Goal: Task Accomplishment & Management: Complete application form

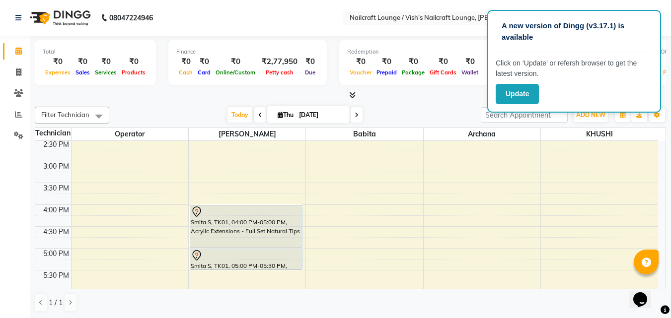
scroll to position [298, 0]
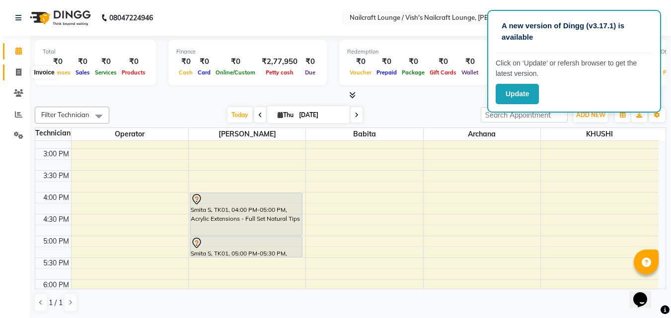
click at [14, 72] on span at bounding box center [18, 72] width 17 height 11
select select "3438"
select select "service"
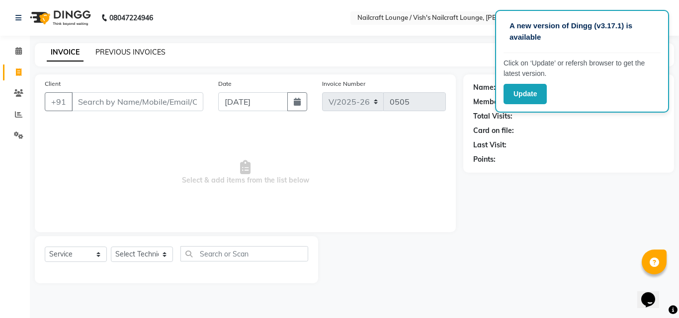
click at [152, 53] on link "PREVIOUS INVOICES" at bounding box center [130, 52] width 70 height 9
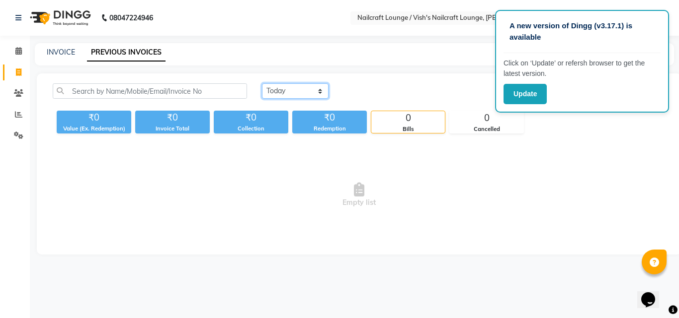
click at [275, 88] on select "[DATE] [DATE] Custom Range" at bounding box center [295, 90] width 67 height 15
select select "[DATE]"
click at [262, 83] on select "[DATE] [DATE] Custom Range" at bounding box center [295, 90] width 67 height 15
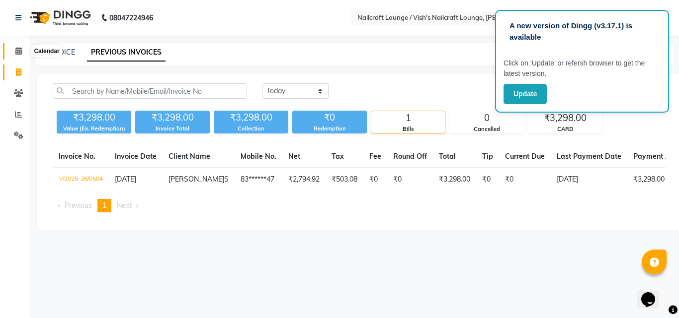
click at [20, 50] on icon at bounding box center [18, 50] width 6 height 7
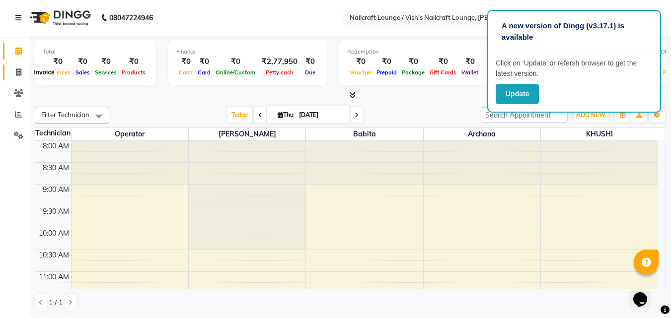
click at [17, 72] on icon at bounding box center [18, 72] width 5 height 7
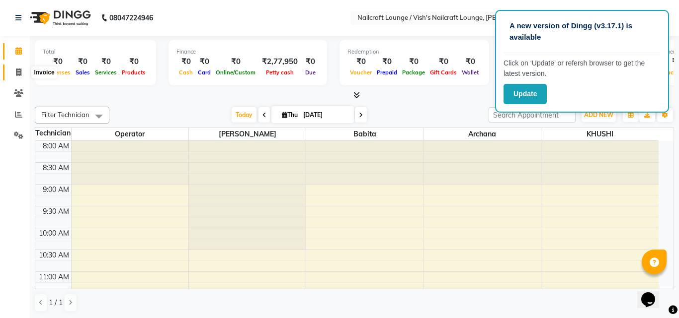
select select "service"
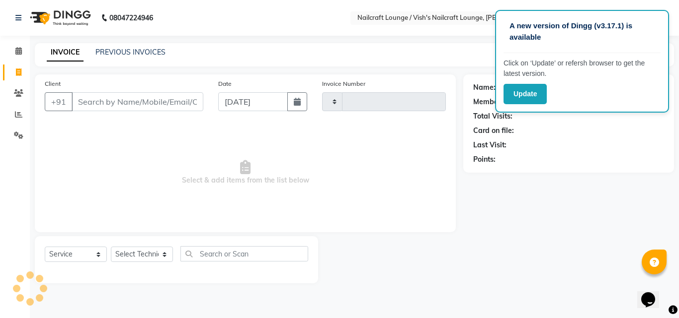
type input "0505"
select select "3438"
click at [112, 98] on input "Client" at bounding box center [138, 101] width 132 height 19
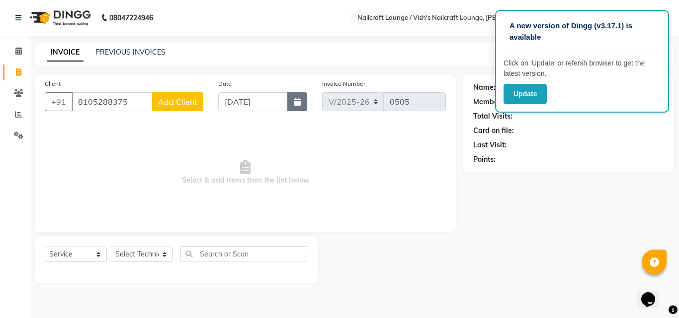
type input "8105288375"
click at [299, 100] on icon "button" at bounding box center [297, 102] width 7 height 8
select select "9"
select select "2025"
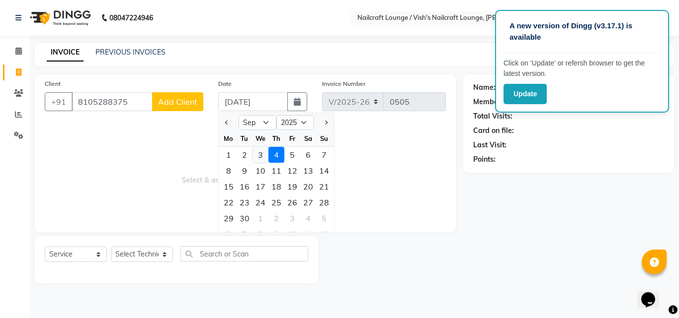
click at [259, 155] on div "3" at bounding box center [260, 155] width 16 height 16
type input "[DATE]"
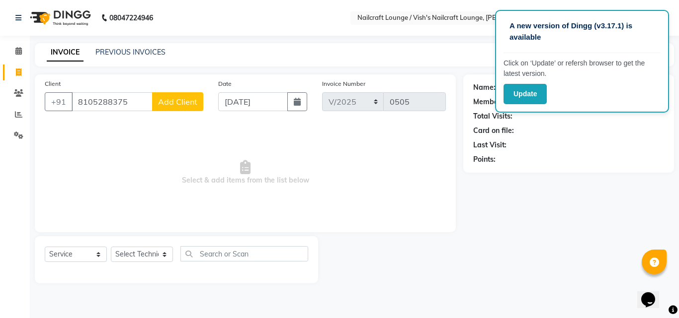
click at [176, 103] on span "Add Client" at bounding box center [177, 102] width 39 height 10
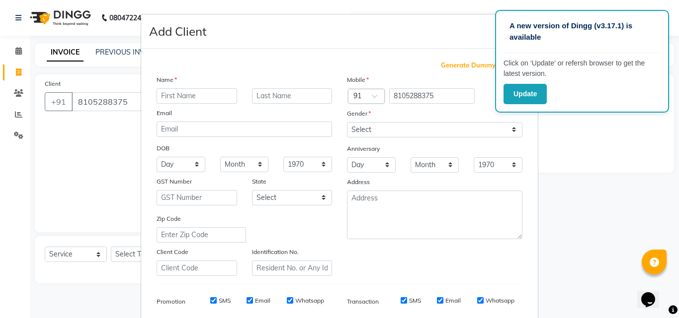
click at [190, 95] on input "text" at bounding box center [196, 95] width 80 height 15
type input "Deepa"
click at [430, 131] on select "Select [DEMOGRAPHIC_DATA] [DEMOGRAPHIC_DATA] Other Prefer Not To Say" at bounding box center [434, 129] width 175 height 15
select select "[DEMOGRAPHIC_DATA]"
click at [347, 122] on select "Select [DEMOGRAPHIC_DATA] [DEMOGRAPHIC_DATA] Other Prefer Not To Say" at bounding box center [434, 129] width 175 height 15
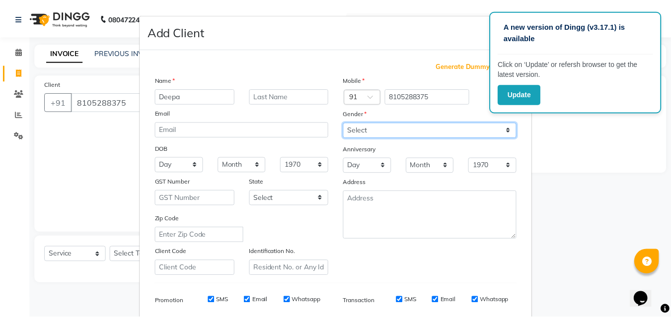
scroll to position [140, 0]
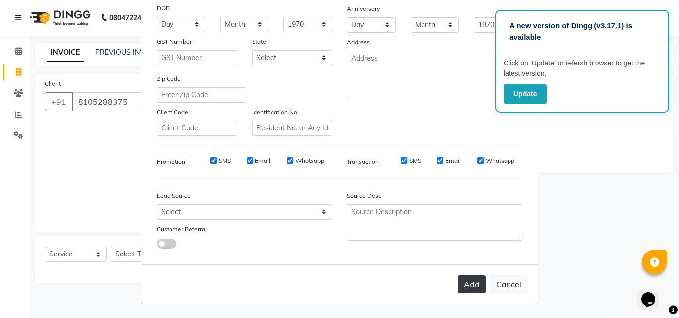
click at [471, 288] on button "Add" at bounding box center [472, 285] width 28 height 18
type input "81******75"
select select
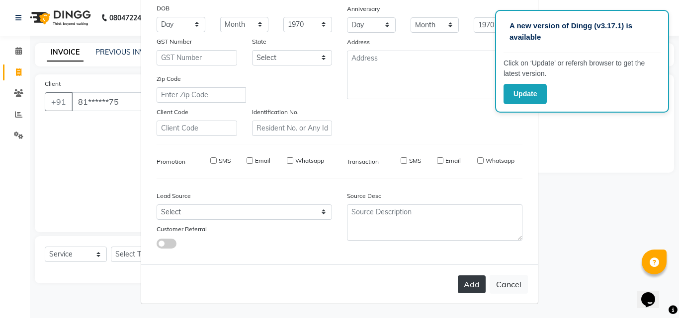
select select
checkbox input "false"
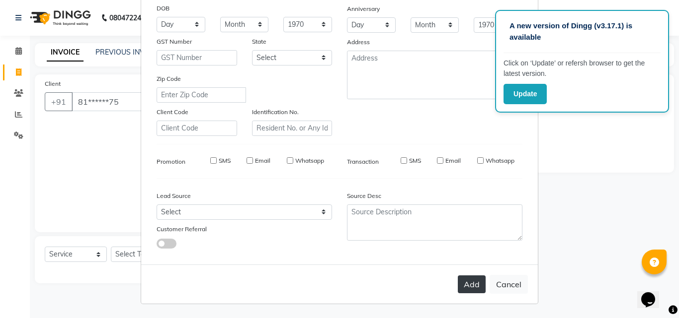
checkbox input "false"
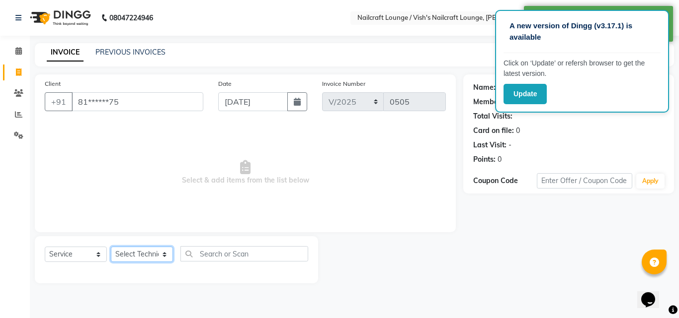
click at [164, 254] on select "Select Technician [PERSON_NAME] [PERSON_NAME] Operator Reception [PERSON_NAME]" at bounding box center [142, 254] width 62 height 15
click at [111, 247] on select "Select Technician [PERSON_NAME] [PERSON_NAME] Operator Reception [PERSON_NAME]" at bounding box center [142, 254] width 62 height 15
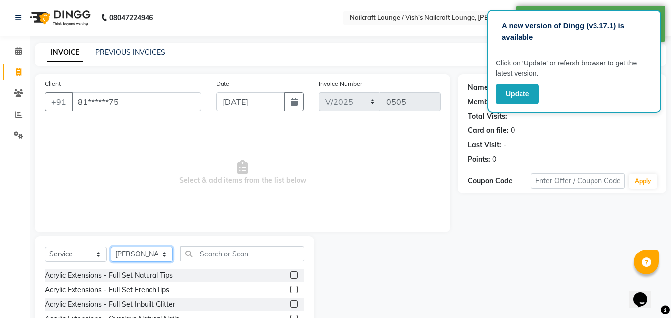
click at [159, 253] on select "Select Technician [PERSON_NAME] [PERSON_NAME] Operator Reception [PERSON_NAME]" at bounding box center [142, 254] width 62 height 15
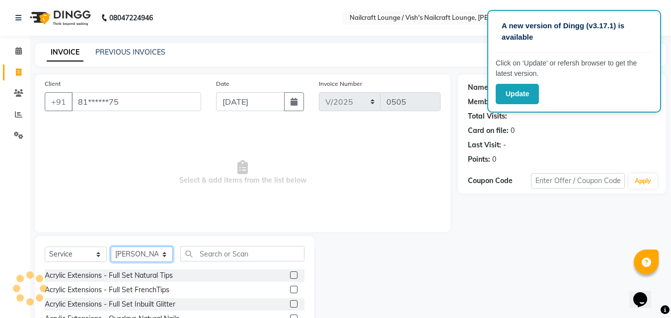
select select "15336"
click at [111, 247] on select "Select Technician [PERSON_NAME] [PERSON_NAME] Operator Reception [PERSON_NAME]" at bounding box center [142, 254] width 62 height 15
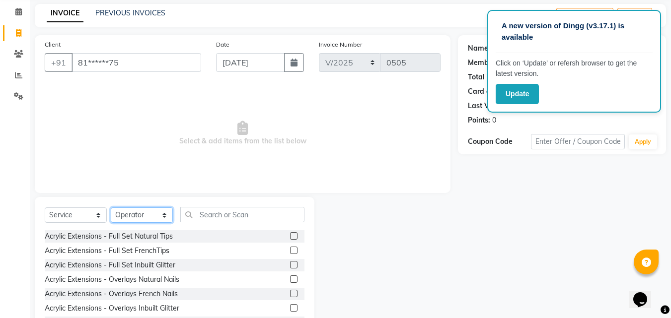
scroll to position [79, 0]
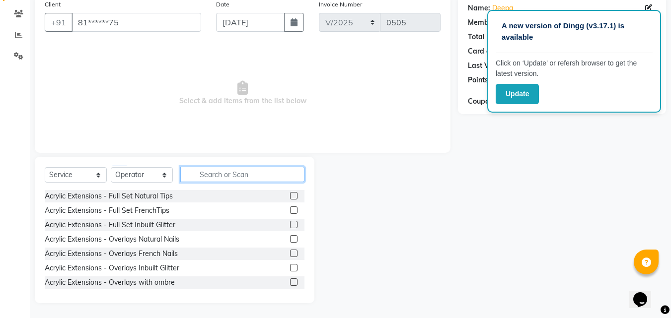
click at [242, 171] on input "text" at bounding box center [242, 174] width 124 height 15
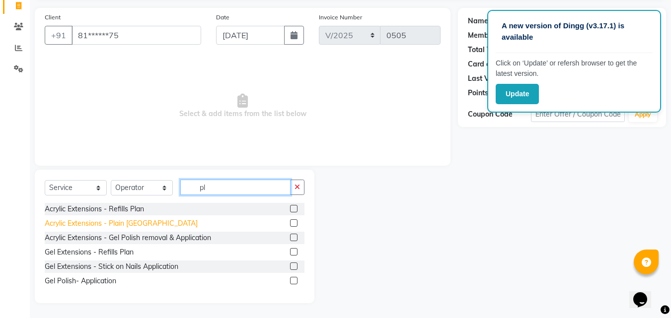
type input "pl"
click at [146, 225] on div "Acrylic Extensions - Plain [GEOGRAPHIC_DATA]" at bounding box center [121, 224] width 153 height 10
checkbox input "false"
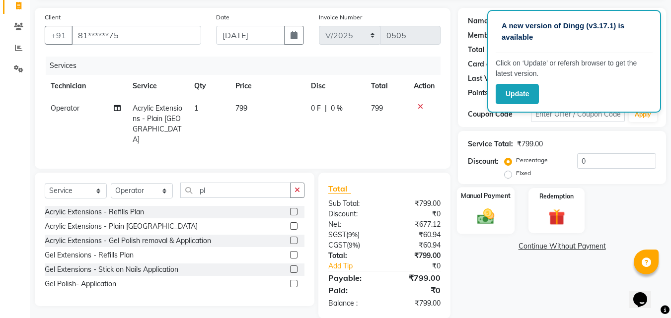
click at [496, 206] on div "Manual Payment" at bounding box center [486, 210] width 58 height 47
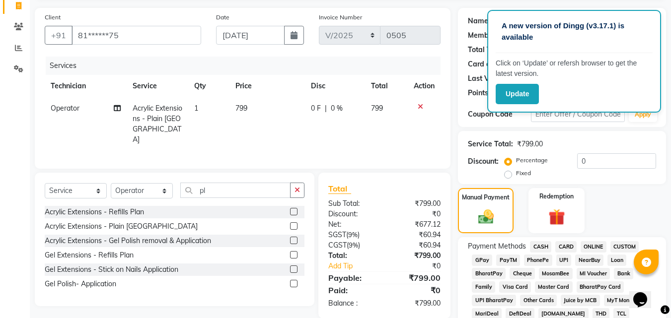
click at [474, 259] on span "GPay" at bounding box center [482, 260] width 20 height 11
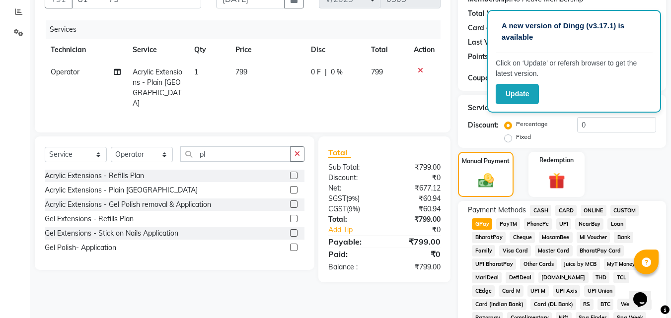
scroll to position [441, 0]
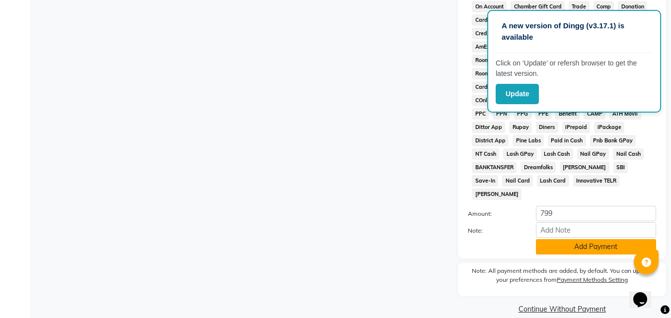
click at [595, 239] on button "Add Payment" at bounding box center [596, 246] width 120 height 15
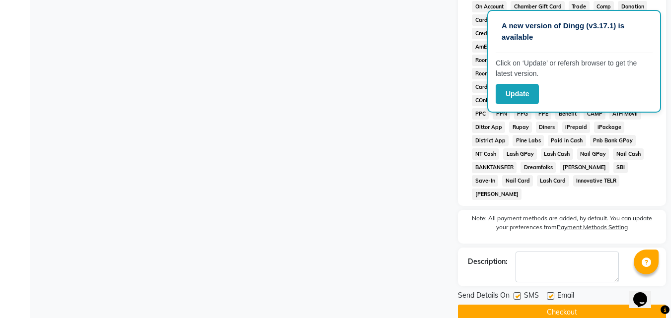
click at [564, 305] on button "Checkout" at bounding box center [562, 312] width 208 height 15
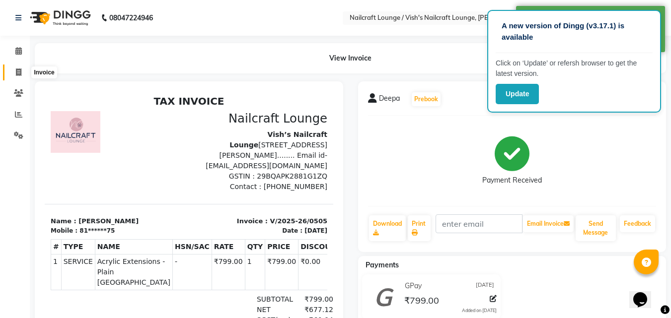
click at [18, 71] on icon at bounding box center [18, 72] width 5 height 7
select select "service"
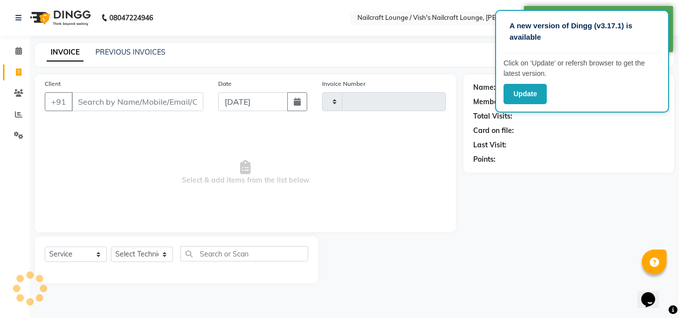
type input "0506"
select select "3438"
click at [109, 96] on input "Client" at bounding box center [138, 101] width 132 height 19
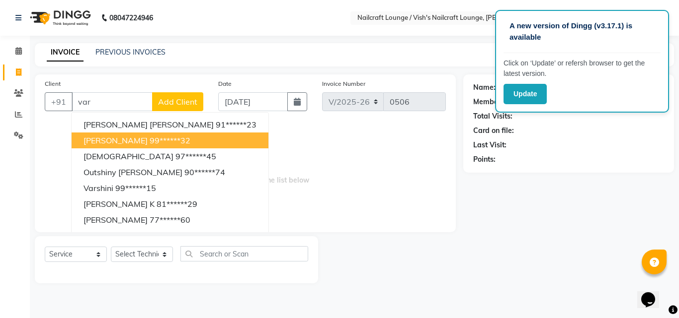
click at [150, 138] on ngb-highlight "99******32" at bounding box center [170, 141] width 41 height 10
type input "99******32"
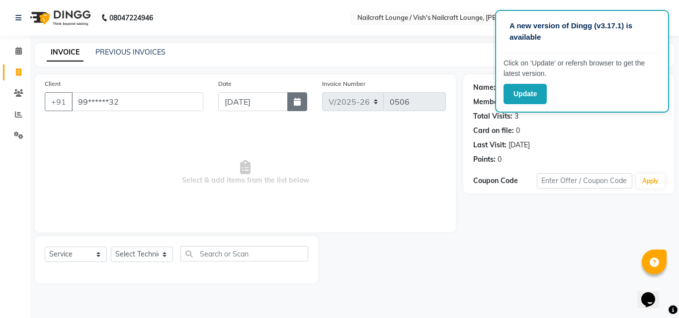
click at [295, 105] on icon "button" at bounding box center [297, 102] width 7 height 8
select select "9"
select select "2025"
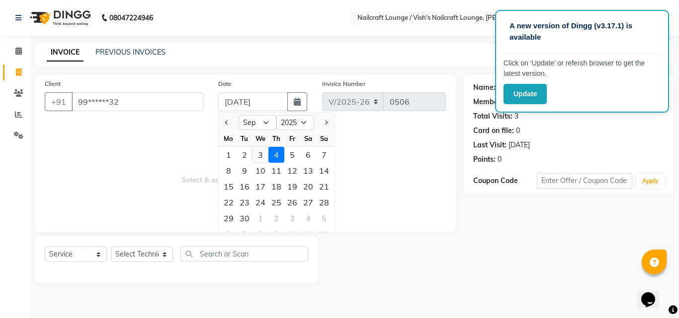
click at [258, 156] on div "3" at bounding box center [260, 155] width 16 height 16
type input "[DATE]"
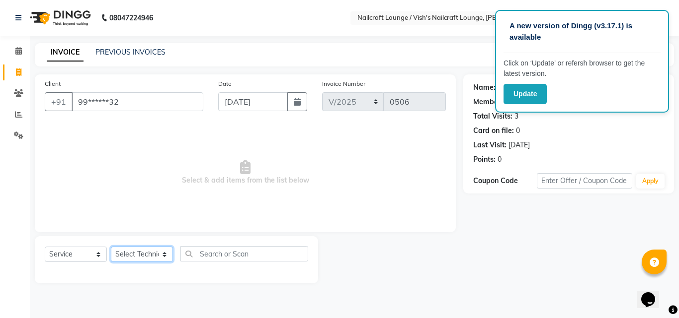
click at [163, 255] on select "Select Technician [PERSON_NAME] [PERSON_NAME] Operator Reception [PERSON_NAME]" at bounding box center [142, 254] width 62 height 15
select select "15609"
click at [111, 247] on select "Select Technician [PERSON_NAME] [PERSON_NAME] Operator Reception [PERSON_NAME]" at bounding box center [142, 254] width 62 height 15
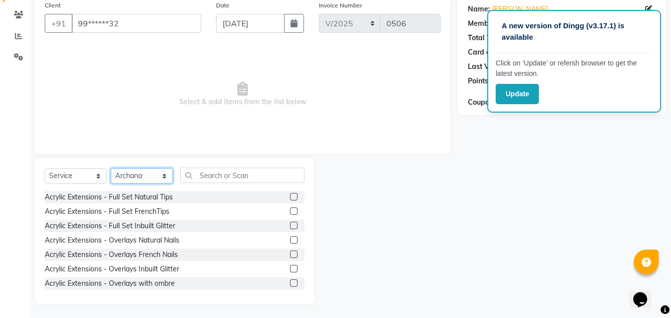
scroll to position [79, 0]
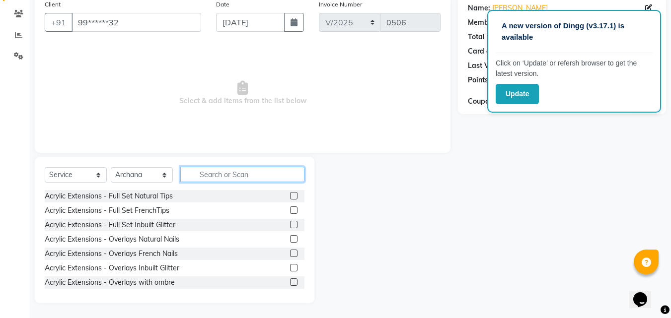
click at [211, 172] on input "text" at bounding box center [242, 174] width 124 height 15
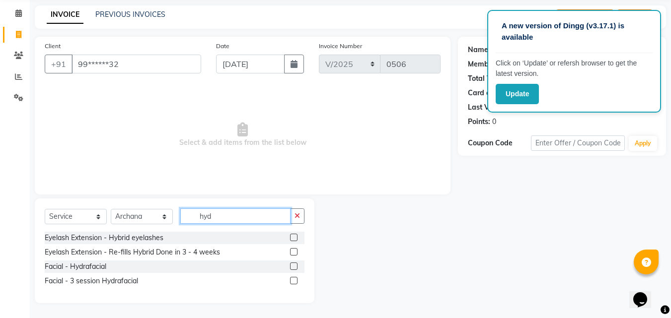
scroll to position [9, 0]
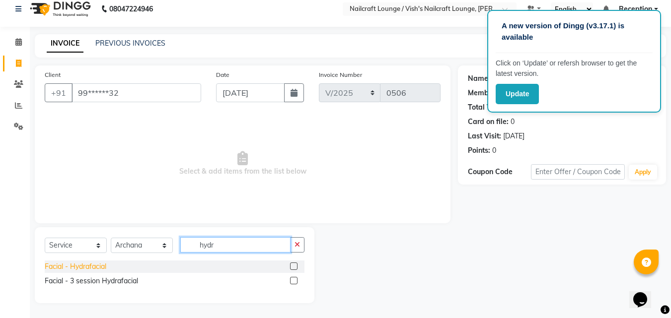
type input "hydr"
click at [72, 268] on div "Facial - Hydrafacial" at bounding box center [76, 267] width 62 height 10
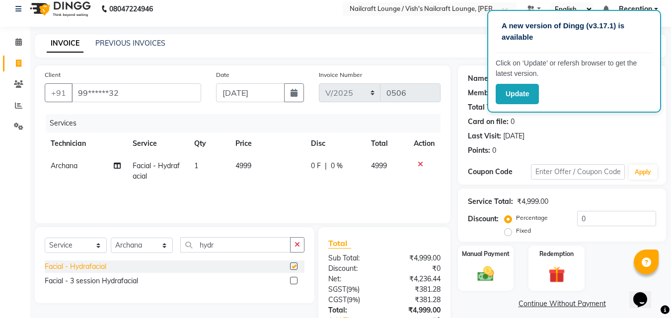
checkbox input "false"
click at [224, 245] on input "hydr" at bounding box center [235, 244] width 110 height 15
type input "h"
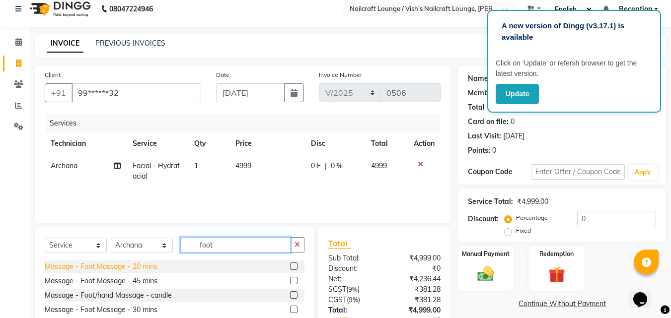
type input "foot"
click at [139, 266] on div "Massage - Foot Massage - 20 mins" at bounding box center [101, 267] width 113 height 10
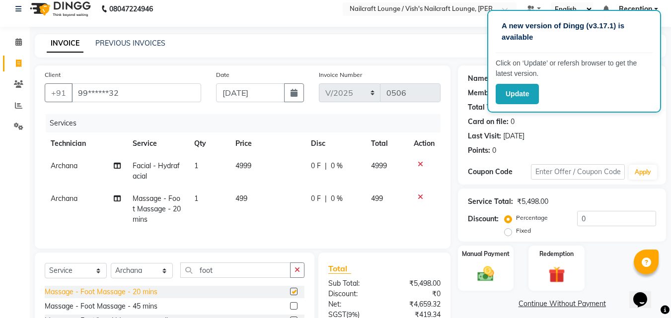
checkbox input "false"
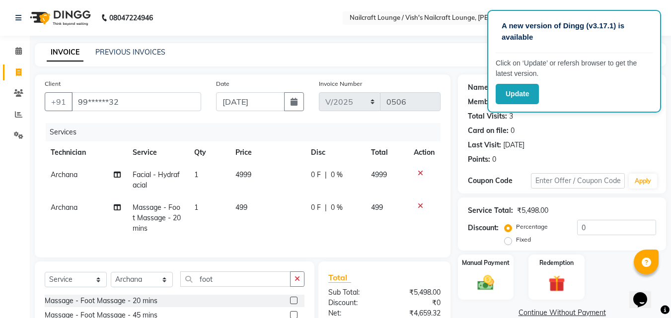
scroll to position [112, 0]
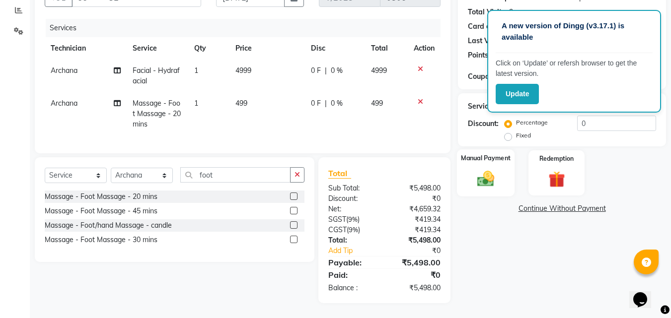
click at [490, 157] on div "Manual Payment" at bounding box center [486, 173] width 58 height 47
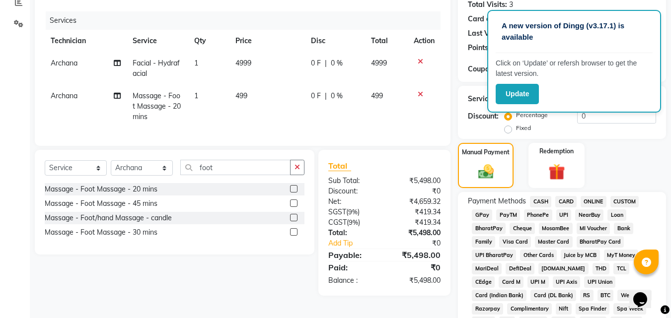
click at [482, 216] on span "GPay" at bounding box center [482, 215] width 20 height 11
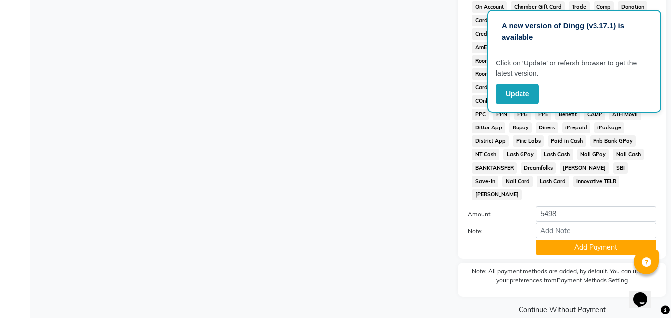
scroll to position [441, 0]
click at [573, 239] on button "Add Payment" at bounding box center [596, 246] width 120 height 15
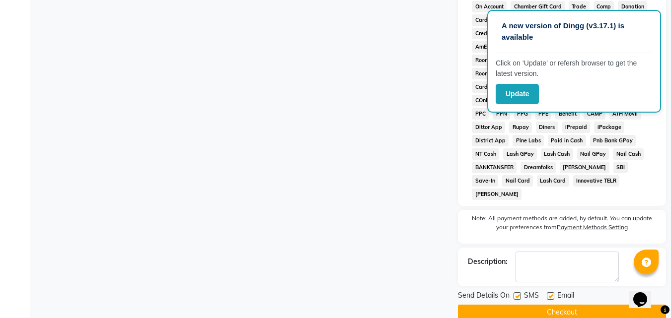
click at [563, 305] on button "Checkout" at bounding box center [562, 312] width 208 height 15
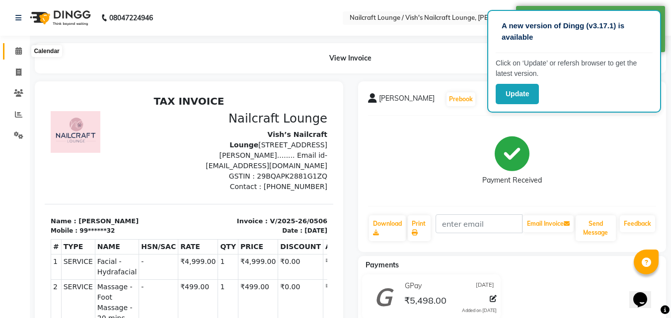
click at [19, 52] on icon at bounding box center [18, 50] width 6 height 7
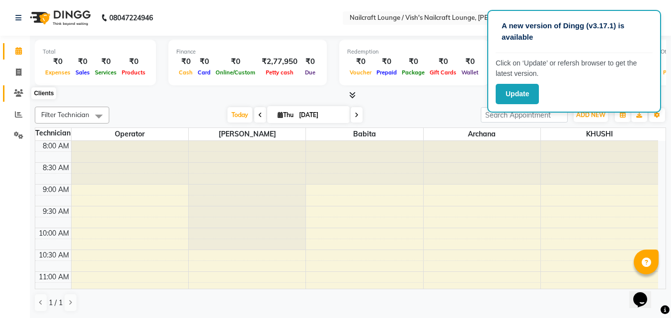
click at [20, 94] on icon at bounding box center [18, 92] width 9 height 7
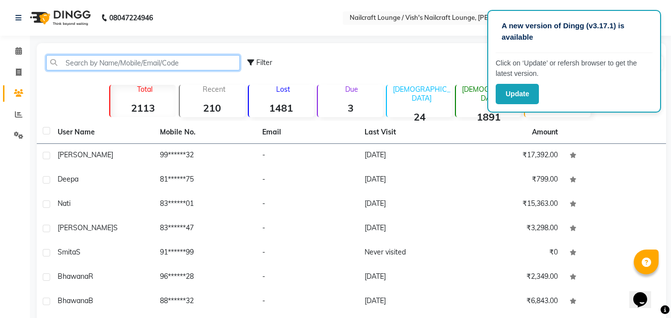
click at [141, 63] on input "text" at bounding box center [143, 62] width 194 height 15
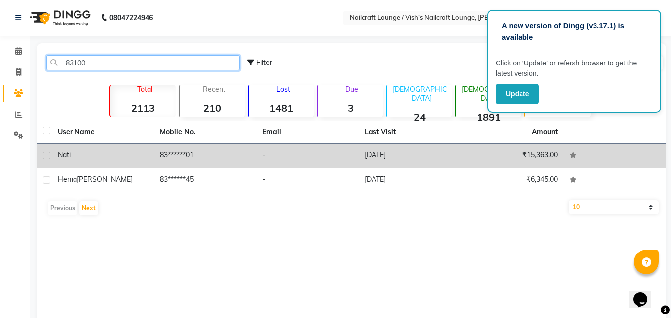
type input "83100"
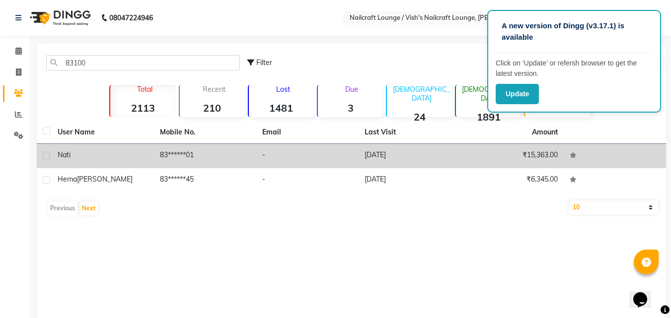
click at [166, 160] on td "83******01" at bounding box center [205, 156] width 102 height 24
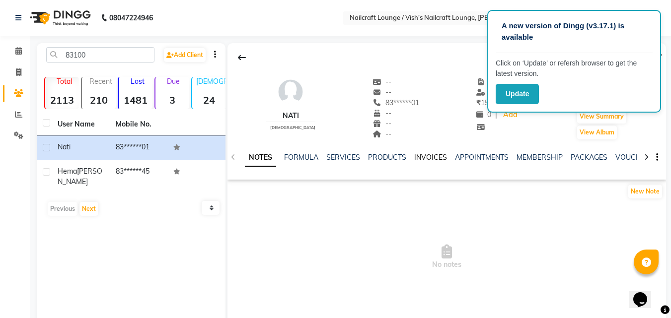
click at [426, 154] on link "INVOICES" at bounding box center [430, 157] width 33 height 9
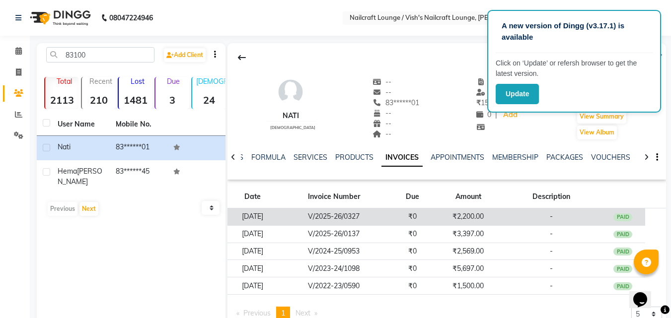
click at [370, 218] on td "V/2025-26/0327" at bounding box center [334, 217] width 113 height 17
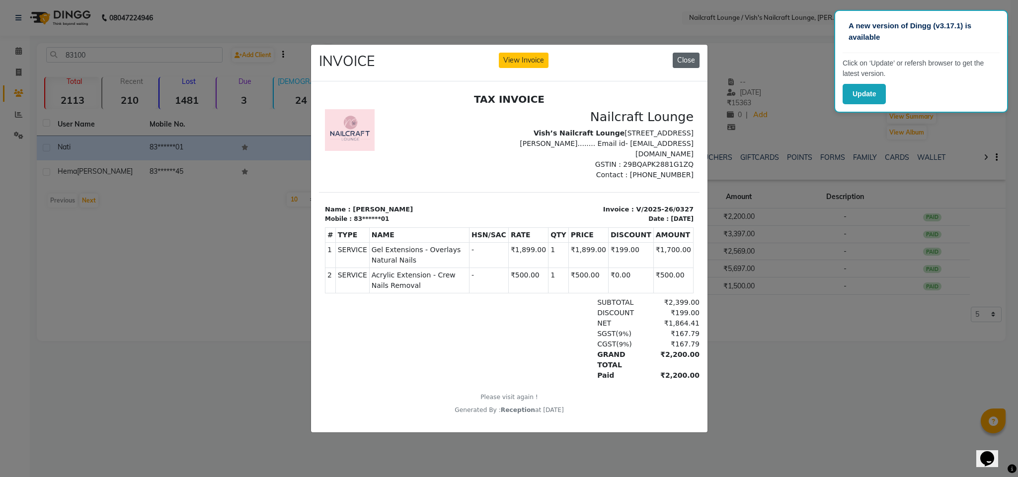
click at [671, 55] on button "Close" at bounding box center [686, 60] width 27 height 15
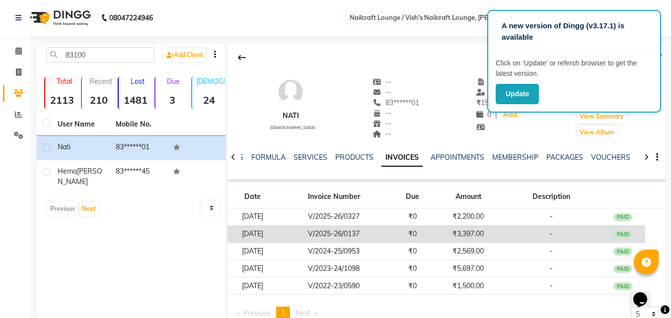
click at [427, 236] on td "₹0" at bounding box center [412, 234] width 45 height 17
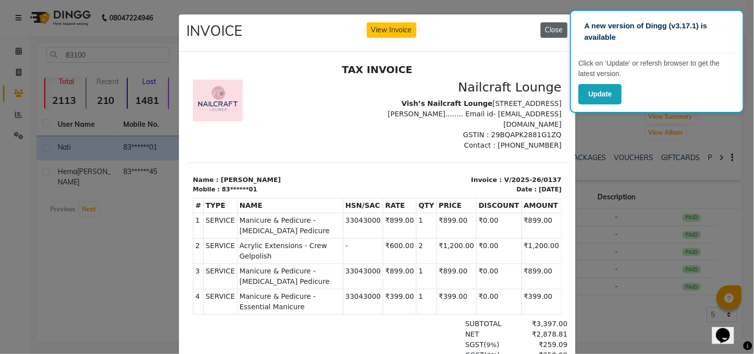
click at [545, 30] on button "Close" at bounding box center [553, 29] width 27 height 15
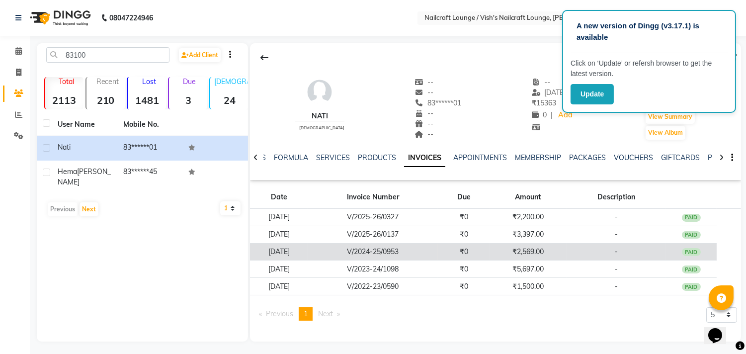
click at [438, 255] on td "V/2024-25/0953" at bounding box center [373, 251] width 130 height 17
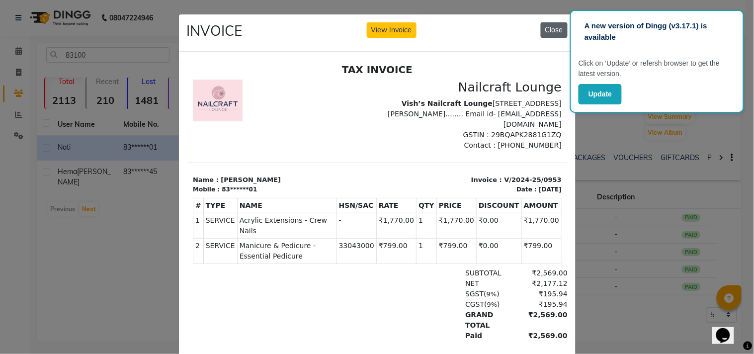
click at [552, 30] on button "Close" at bounding box center [553, 29] width 27 height 15
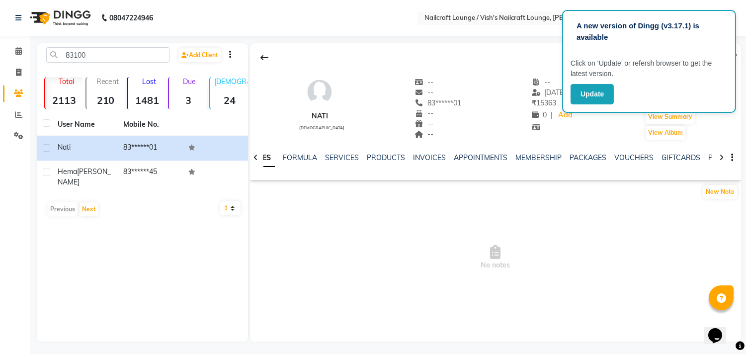
click at [63, 14] on img at bounding box center [59, 18] width 68 height 28
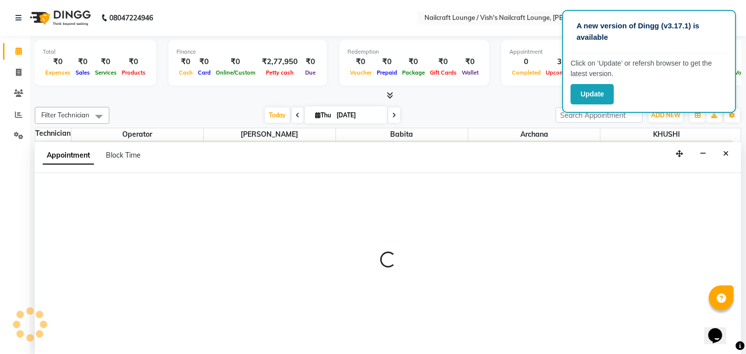
scroll to position [0, 0]
select select "15336"
select select "555"
select select "tentative"
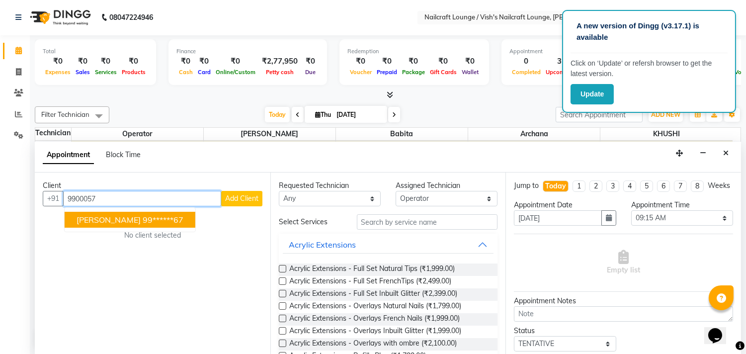
type input "9900057"
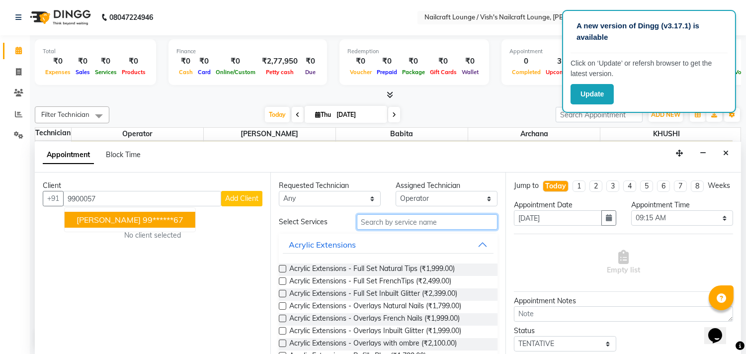
click at [375, 225] on input "text" at bounding box center [427, 221] width 141 height 15
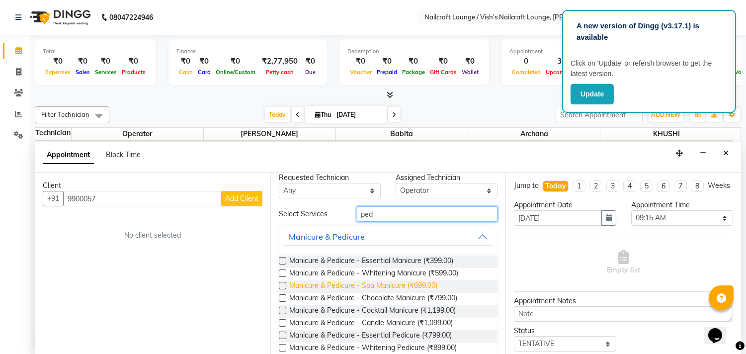
scroll to position [0, 0]
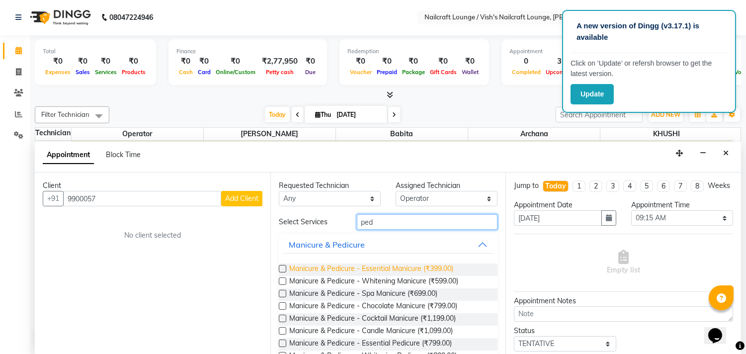
type input "ped"
click at [374, 271] on span "Manicure & Pedicure - Essential Manicure (₹399.00)" at bounding box center [371, 269] width 164 height 12
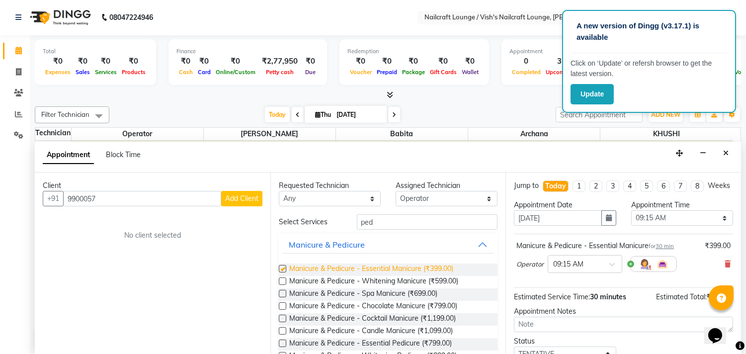
checkbox input "false"
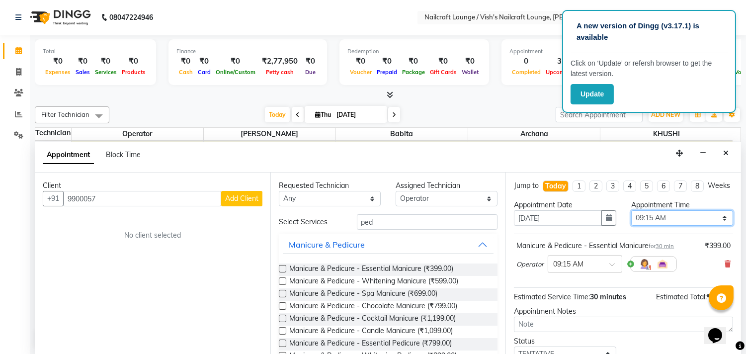
click at [658, 226] on select "Select 09:00 AM 09:15 AM 09:30 AM 09:45 AM 10:00 AM 10:15 AM 10:30 AM 10:45 AM …" at bounding box center [682, 217] width 102 height 15
select select "870"
click at [631, 219] on select "Select 09:00 AM 09:15 AM 09:30 AM 09:45 AM 10:00 AM 10:15 AM 10:30 AM 10:45 AM …" at bounding box center [682, 217] width 102 height 15
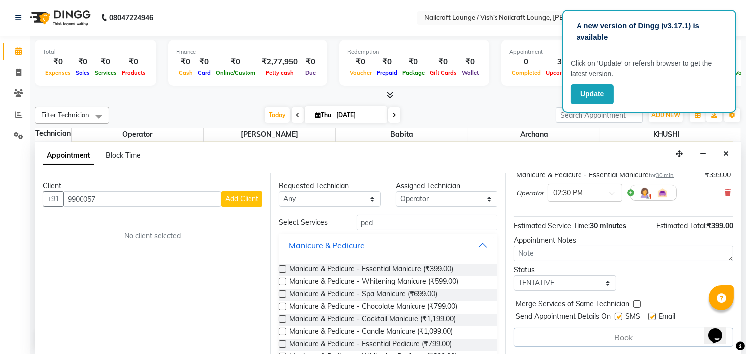
scroll to position [0, 0]
click at [414, 270] on span "Manicure & Pedicure - Essential Manicure (₹399.00)" at bounding box center [371, 269] width 164 height 12
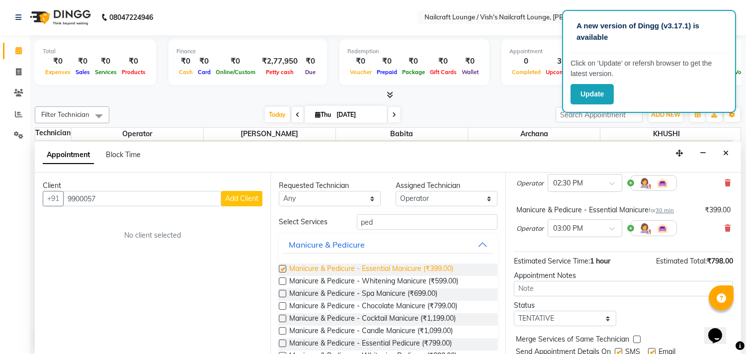
checkbox input "false"
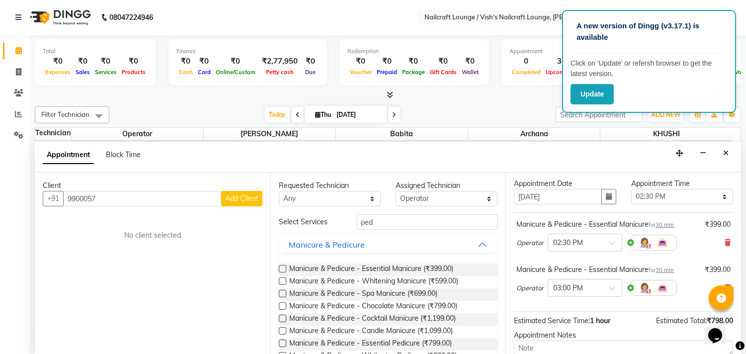
scroll to position [0, 0]
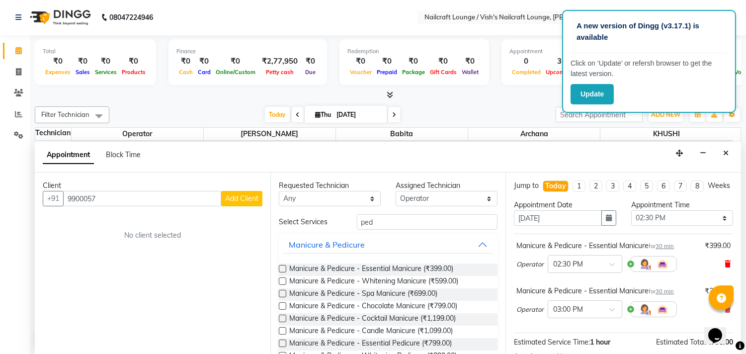
click at [671, 267] on icon at bounding box center [727, 263] width 6 height 7
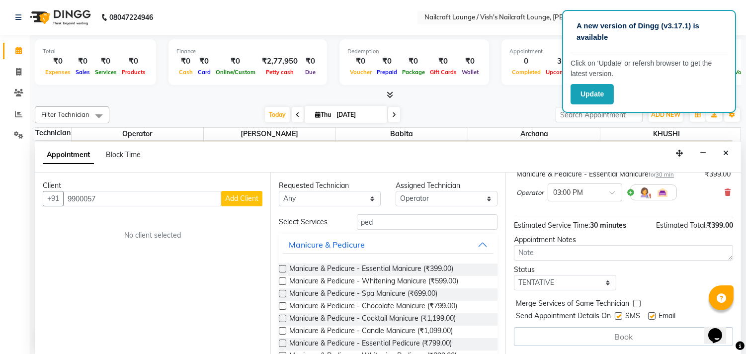
scroll to position [81, 0]
click at [626, 318] on div "Book" at bounding box center [623, 336] width 219 height 19
